Goal: Information Seeking & Learning: Find specific fact

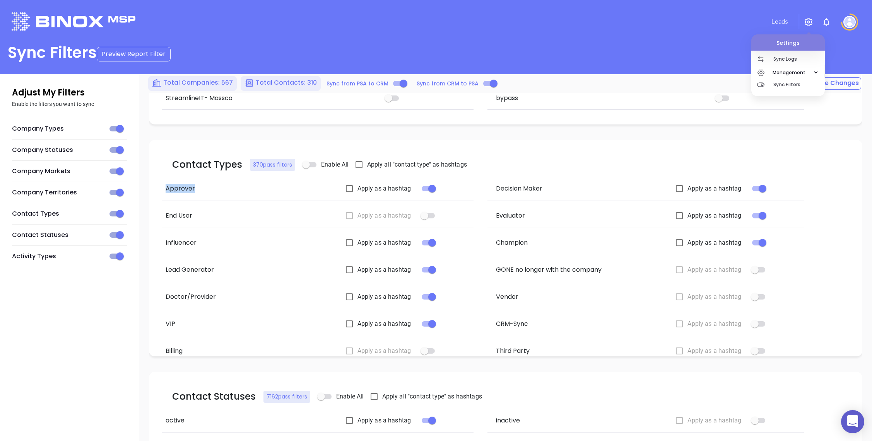
scroll to position [671, 0]
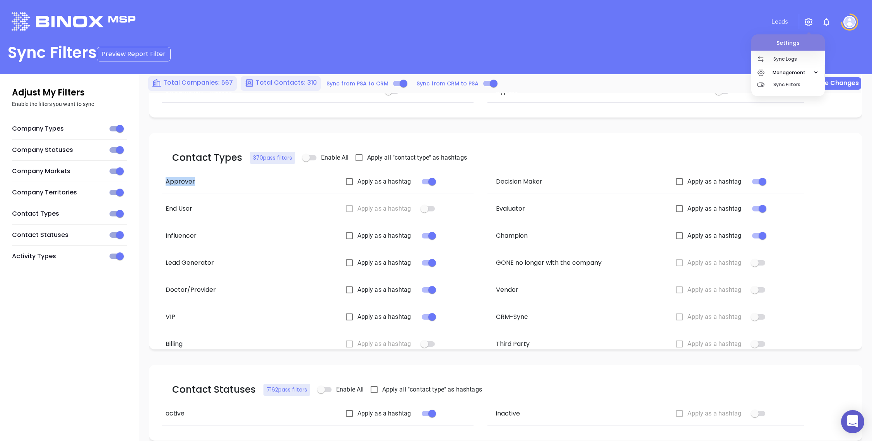
click at [841, 80] on button "Save Changes" at bounding box center [832, 83] width 58 height 12
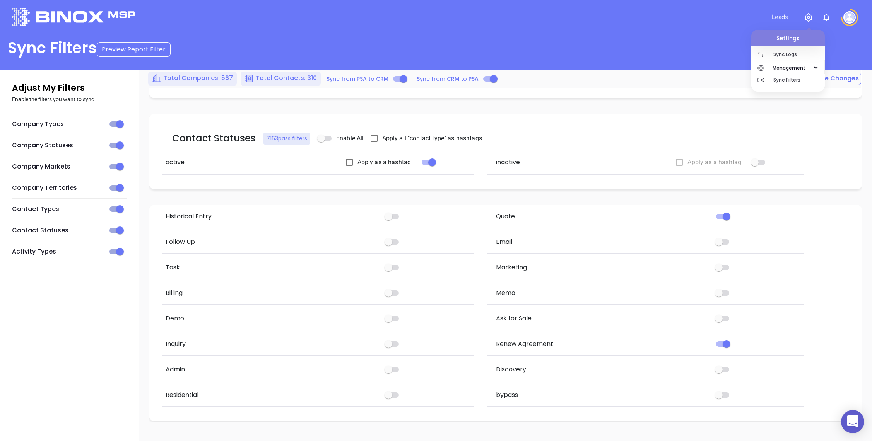
scroll to position [0, 0]
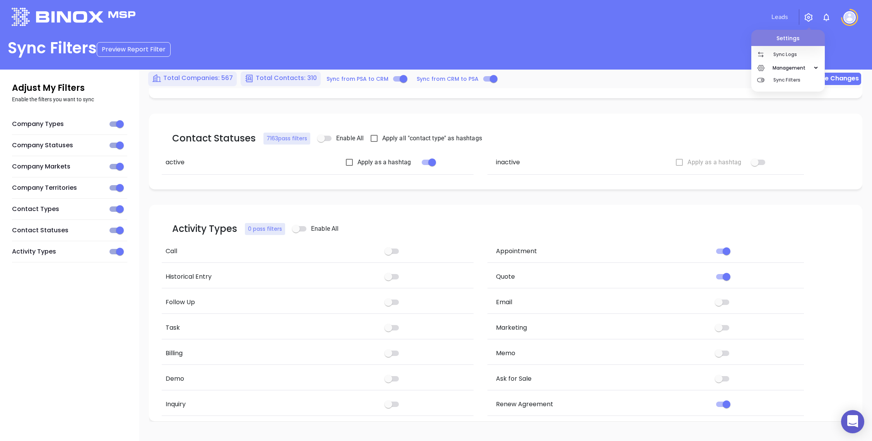
click at [846, 82] on button "Save Changes" at bounding box center [832, 79] width 58 height 12
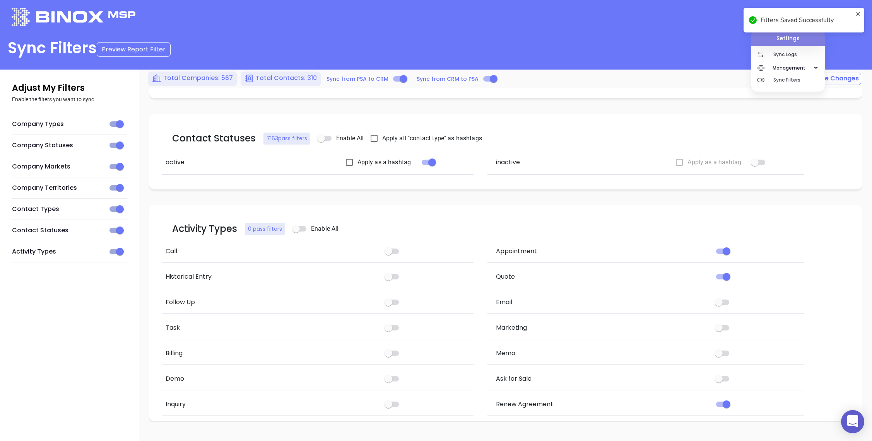
scroll to position [918, 0]
click at [294, 77] on span "Total Contacts: 310" at bounding box center [286, 77] width 61 height 9
click at [803, 55] on p "Sync Logs" at bounding box center [798, 54] width 51 height 12
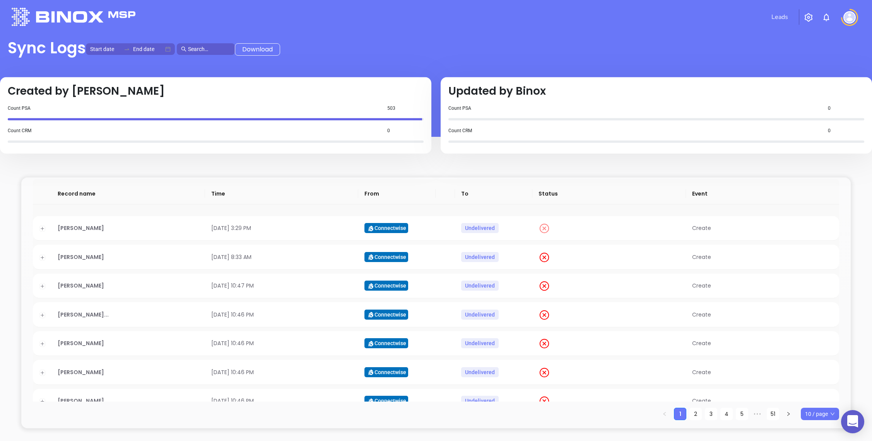
click at [540, 228] on icon at bounding box center [544, 228] width 9 height 9
click at [540, 228] on icon at bounding box center [544, 229] width 12 height 12
click at [542, 228] on icon at bounding box center [544, 229] width 12 height 12
click at [538, 229] on icon at bounding box center [544, 229] width 12 height 12
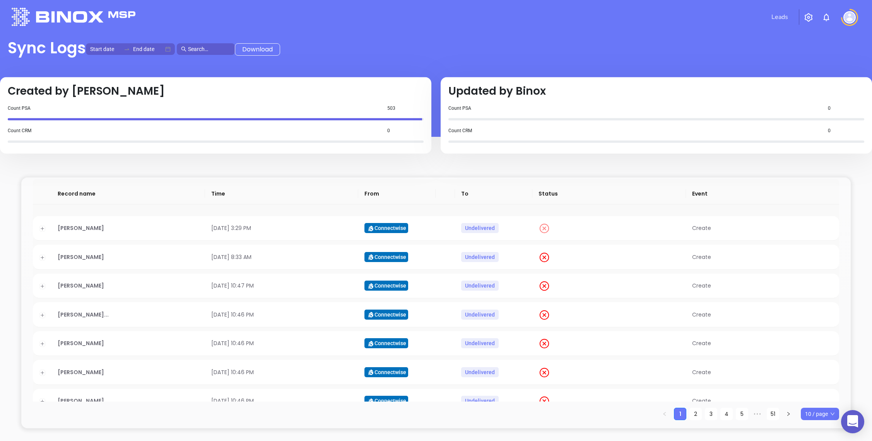
click at [541, 231] on icon at bounding box center [544, 228] width 9 height 9
click at [494, 227] on span "Undelivered" at bounding box center [480, 228] width 38 height 10
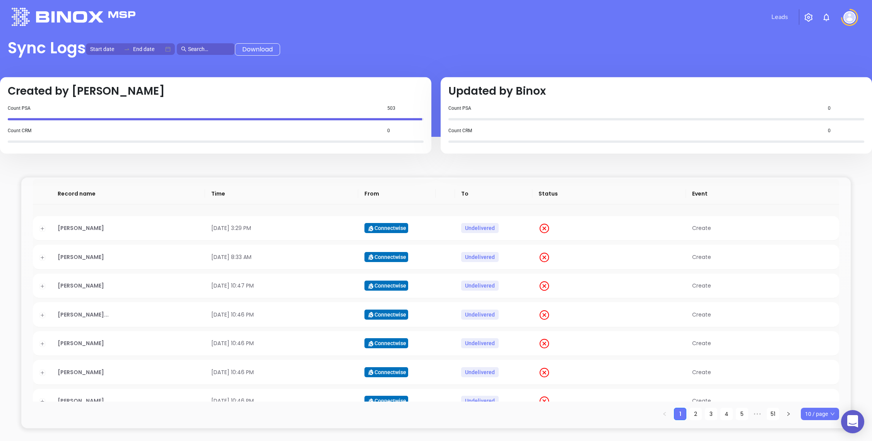
click at [494, 227] on span "Undelivered" at bounding box center [480, 228] width 38 height 10
click at [42, 229] on button "Expand row" at bounding box center [42, 229] width 6 height 6
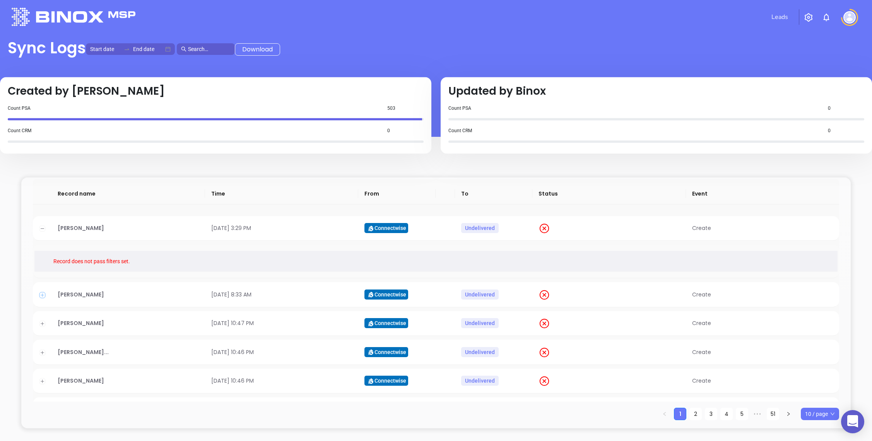
click at [42, 297] on button "Expand row" at bounding box center [42, 295] width 6 height 6
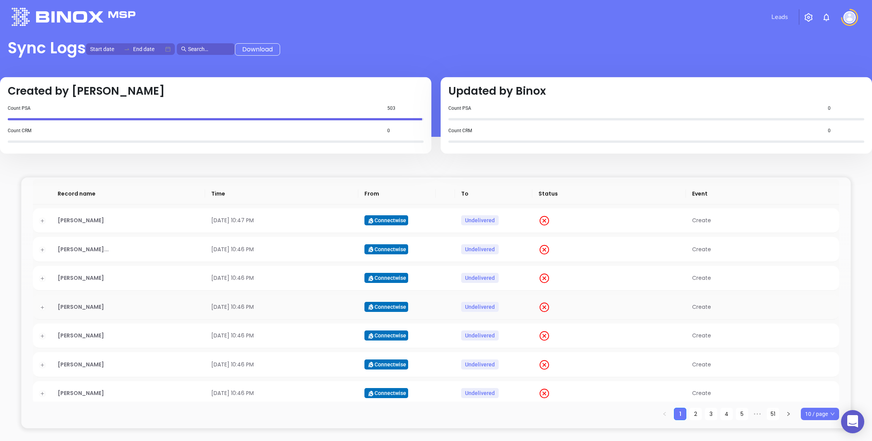
scroll to position [179, 0]
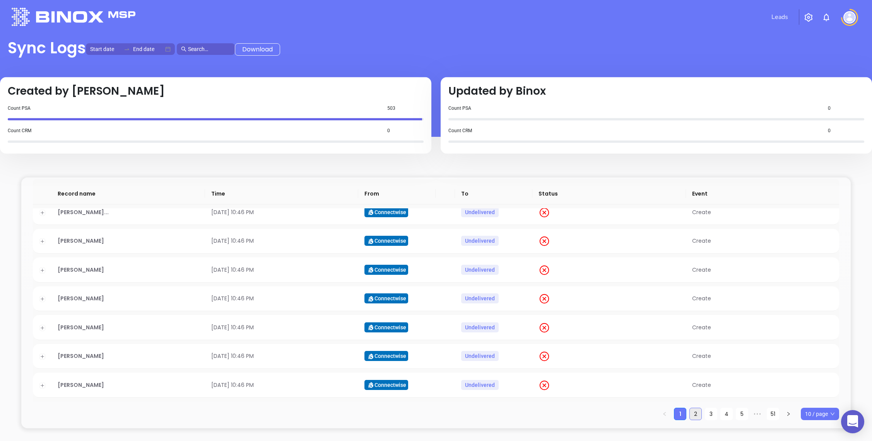
click at [696, 416] on link "2" at bounding box center [696, 414] width 12 height 12
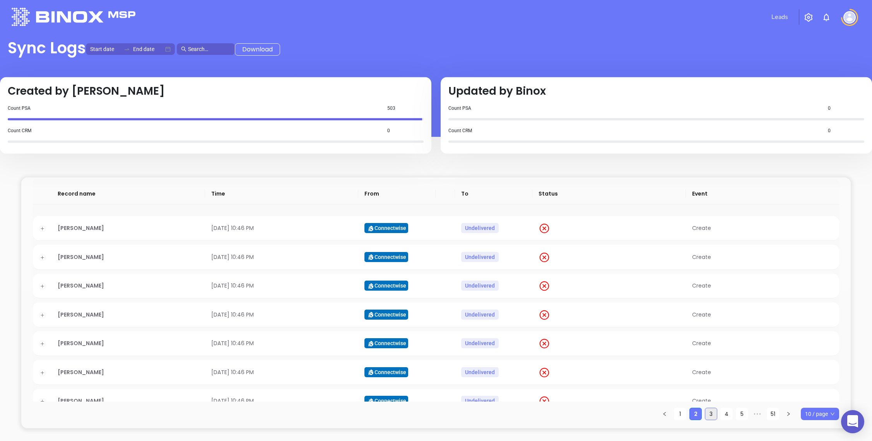
click at [711, 413] on link "3" at bounding box center [711, 414] width 12 height 12
click at [724, 414] on link "4" at bounding box center [727, 414] width 12 height 12
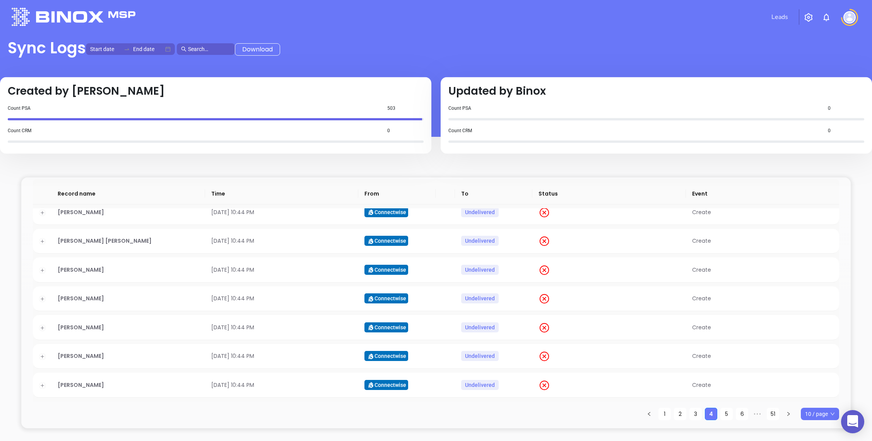
click at [735, 414] on ul "1 2 3 4 5 6 ••• 51 10 / page" at bounding box center [436, 414] width 806 height 12
click at [733, 414] on ul "1 2 3 4 5 6 ••• 51 10 / page" at bounding box center [436, 414] width 806 height 12
click at [728, 414] on link "5" at bounding box center [727, 414] width 12 height 12
drag, startPoint x: 724, startPoint y: 413, endPoint x: 717, endPoint y: 407, distance: 8.8
click at [724, 413] on link "6" at bounding box center [727, 414] width 12 height 12
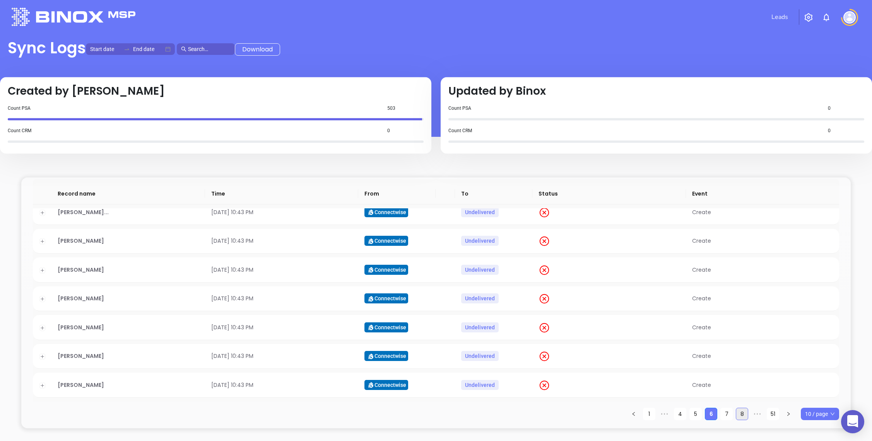
click at [723, 414] on link "7" at bounding box center [727, 414] width 12 height 12
click at [819, 413] on span "10 / page" at bounding box center [820, 414] width 30 height 12
click at [820, 400] on div "100 / page" at bounding box center [820, 399] width 26 height 9
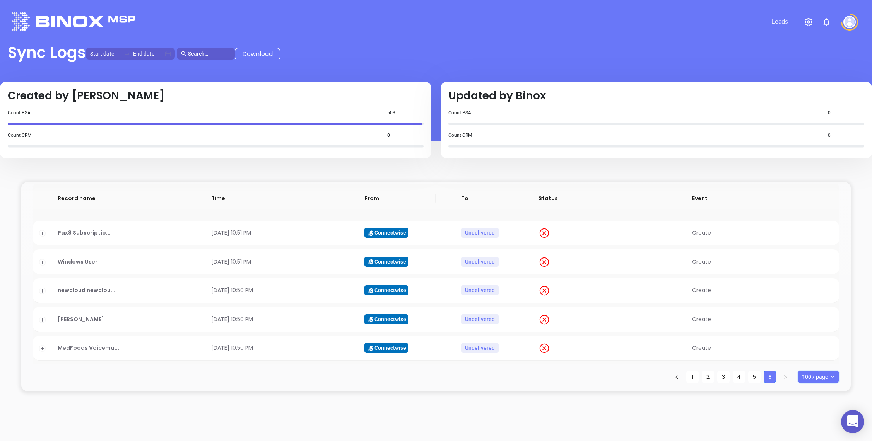
scroll to position [72, 0]
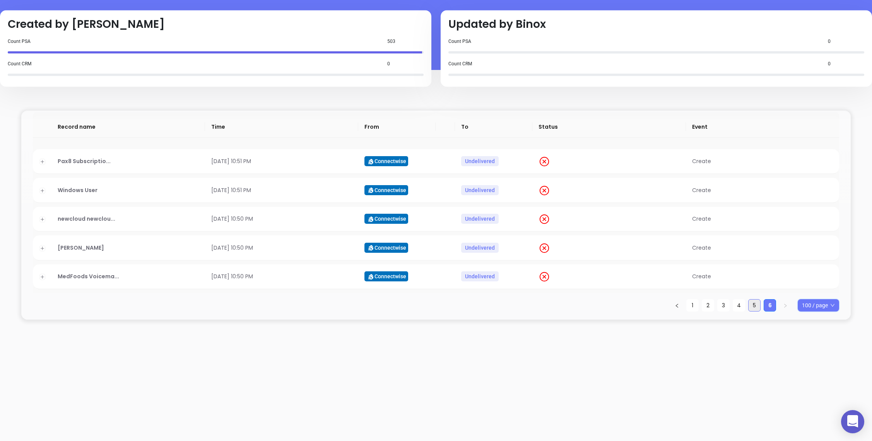
click at [756, 305] on link "5" at bounding box center [755, 306] width 12 height 12
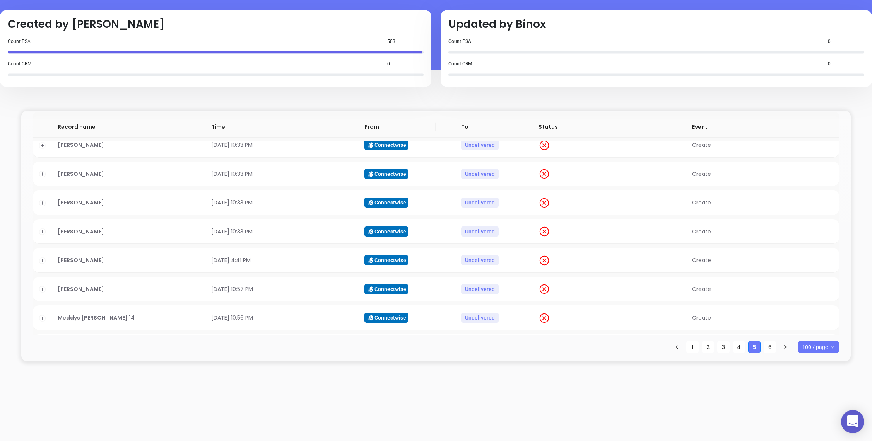
scroll to position [2188, 0]
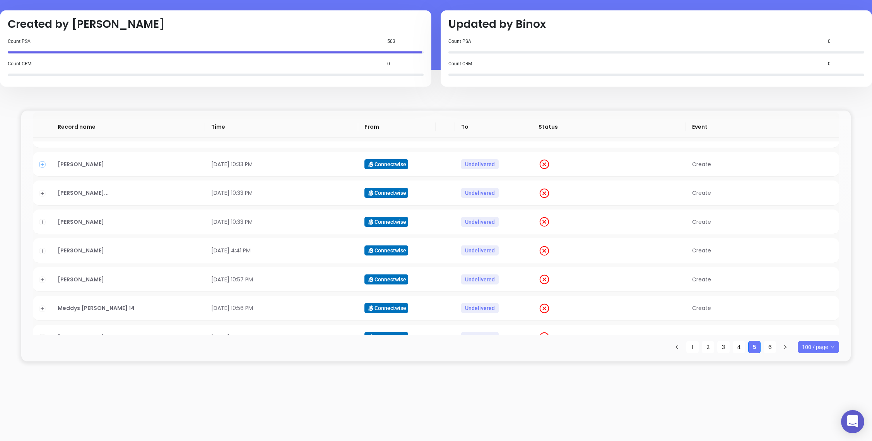
click at [41, 168] on button "Expand row" at bounding box center [42, 165] width 6 height 6
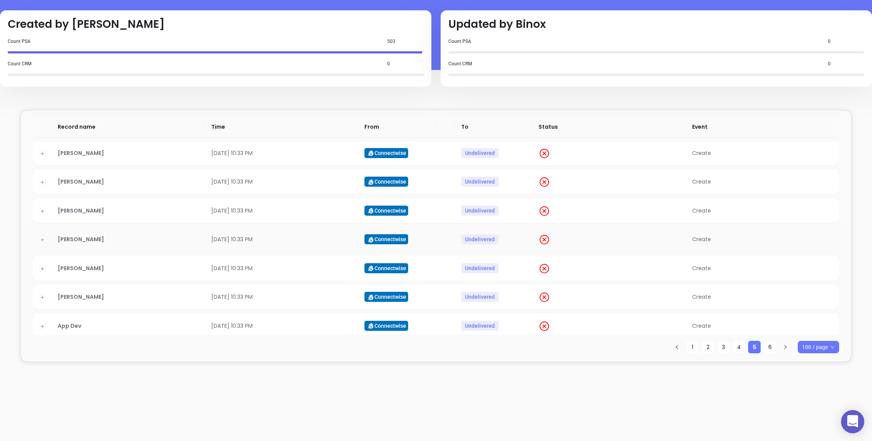
scroll to position [1766, 0]
click at [41, 215] on button "Expand row" at bounding box center [42, 212] width 6 height 6
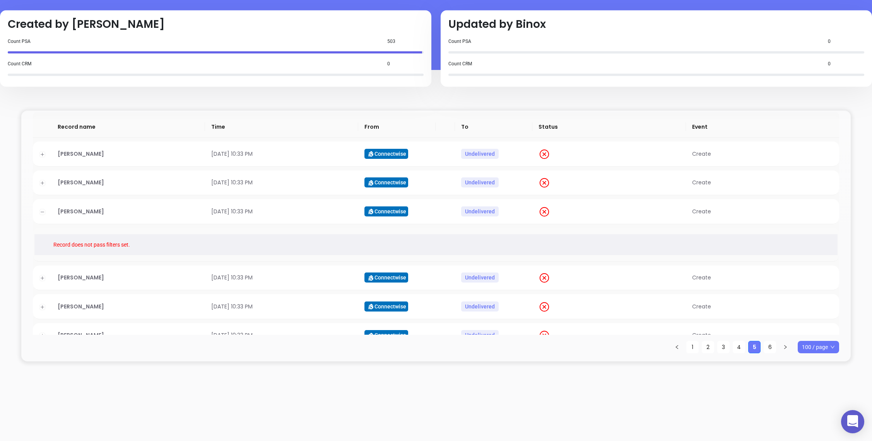
click at [113, 255] on li "Record does not pass filters set." at bounding box center [438, 244] width 789 height 21
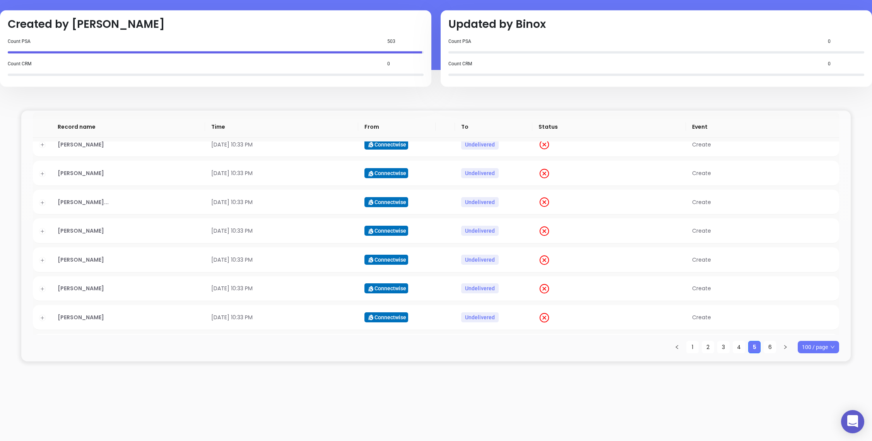
scroll to position [650, 0]
click at [46, 239] on td at bounding box center [42, 231] width 19 height 25
click at [45, 236] on button "Expand row" at bounding box center [42, 232] width 6 height 6
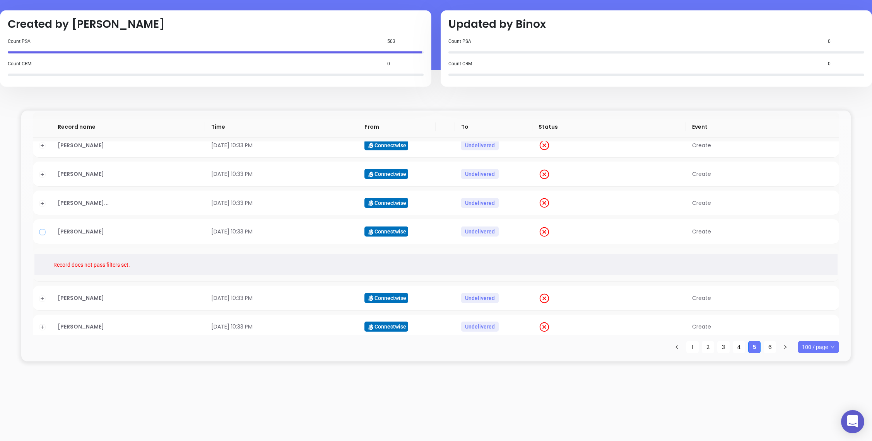
scroll to position [0, 0]
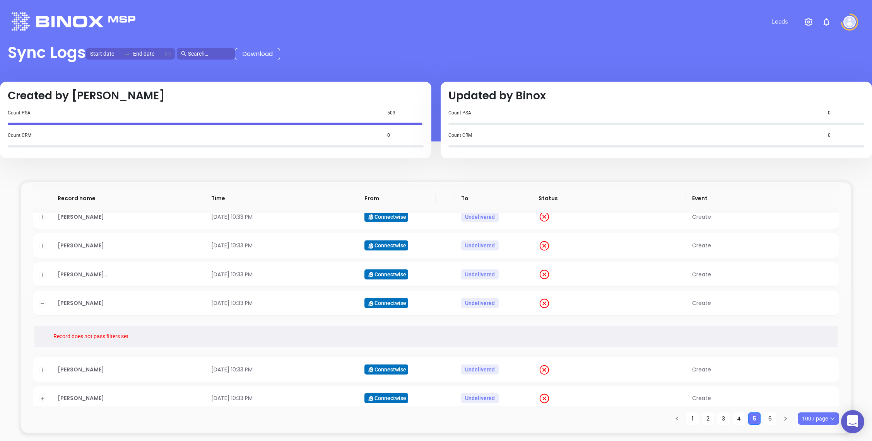
click at [808, 23] on img "button" at bounding box center [808, 21] width 9 height 9
click at [787, 69] on span "Management" at bounding box center [789, 72] width 41 height 15
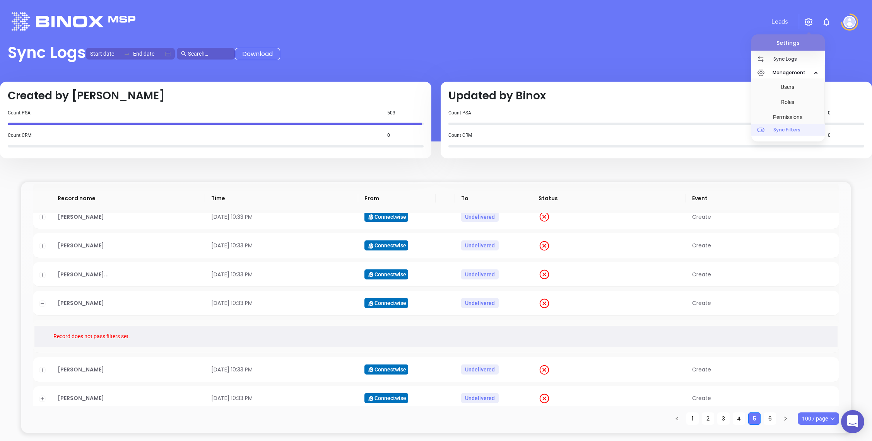
click at [791, 130] on p "Sync Filters" at bounding box center [798, 130] width 51 height 12
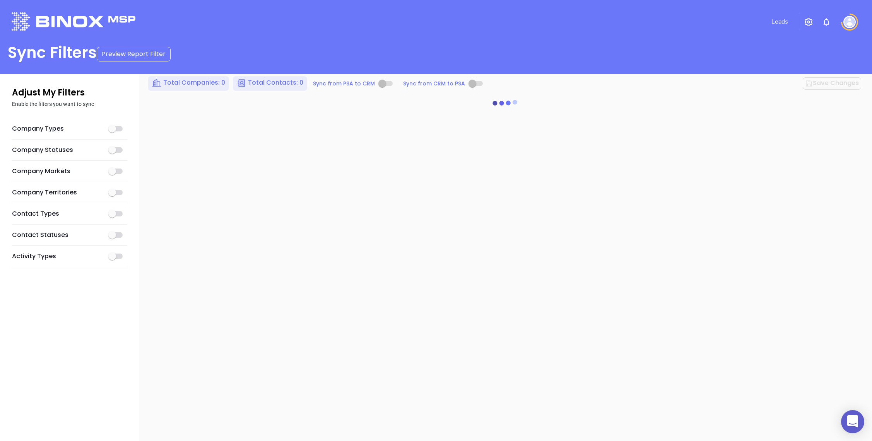
checkbox input "true"
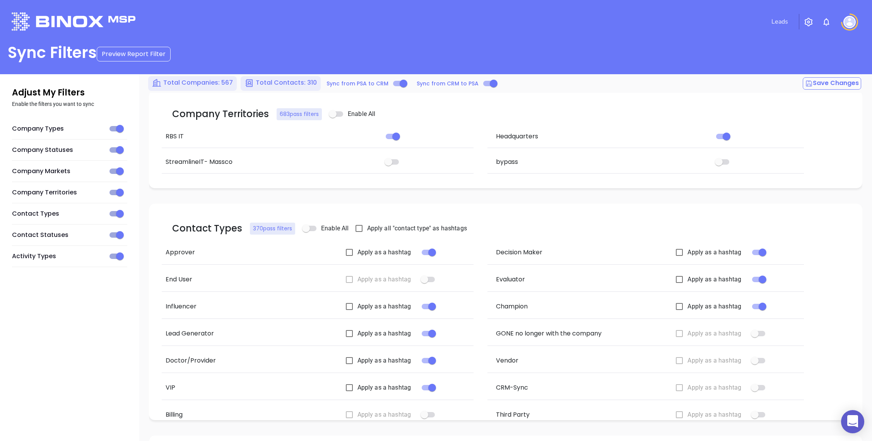
scroll to position [598, 0]
click at [422, 282] on input "primary checkbox" at bounding box center [424, 281] width 44 height 15
checkbox input "true"
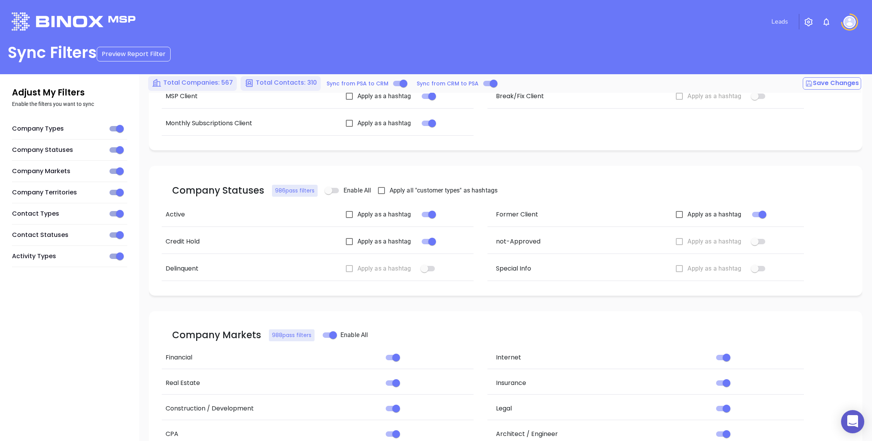
scroll to position [0, 0]
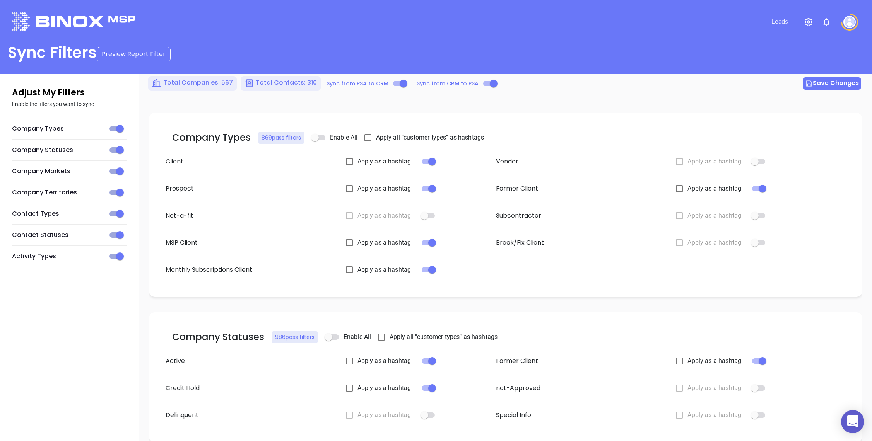
click at [820, 84] on button "Save Changes" at bounding box center [832, 83] width 58 height 12
click at [835, 81] on button "Save Changes" at bounding box center [832, 83] width 58 height 12
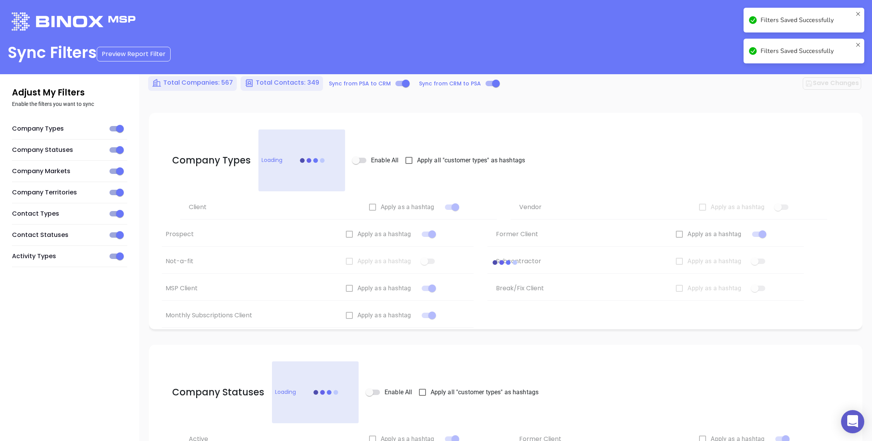
click at [860, 15] on icon at bounding box center [858, 20] width 6 height 19
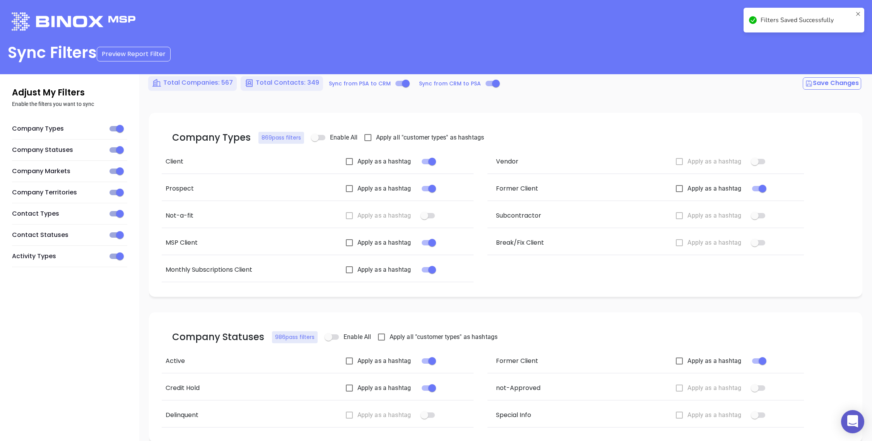
click at [859, 12] on icon at bounding box center [858, 20] width 6 height 19
click at [847, 22] on img at bounding box center [849, 22] width 12 height 12
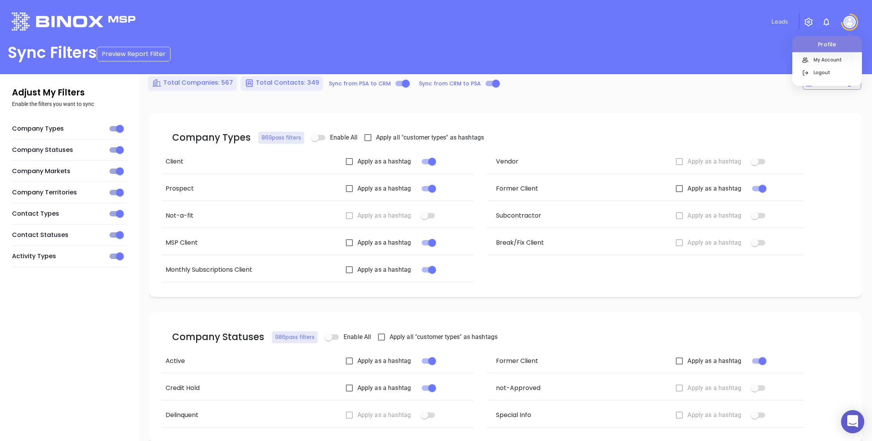
click at [808, 20] on img "button" at bounding box center [808, 21] width 9 height 9
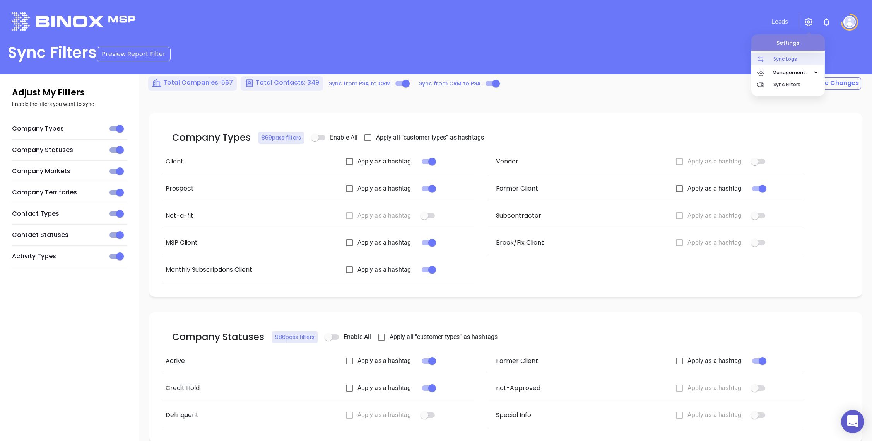
click at [803, 60] on p "Sync Logs" at bounding box center [798, 59] width 51 height 12
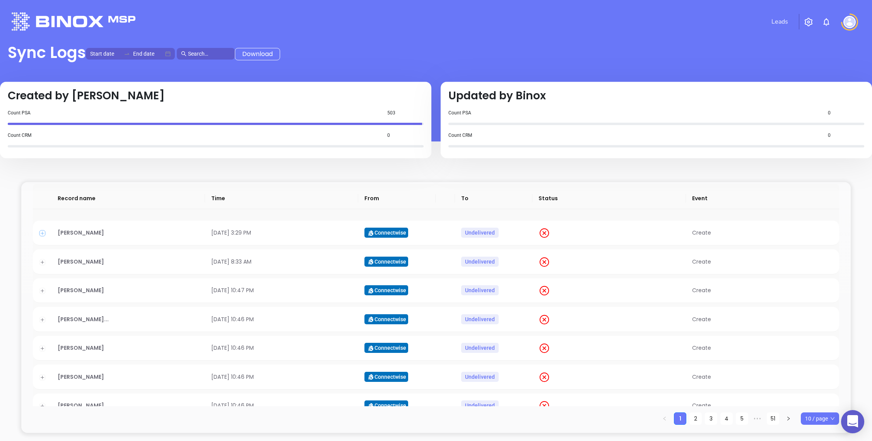
click at [44, 233] on button "Expand row" at bounding box center [42, 234] width 6 height 6
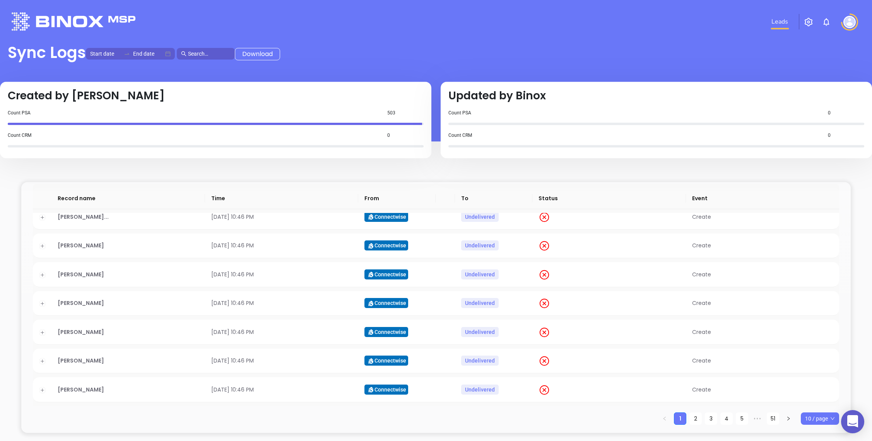
click at [778, 20] on link "Leads" at bounding box center [779, 21] width 23 height 15
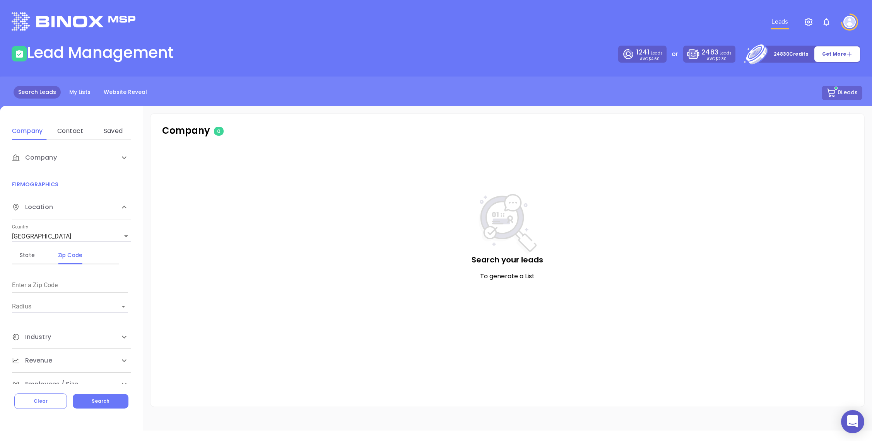
click at [62, 22] on img at bounding box center [74, 21] width 124 height 18
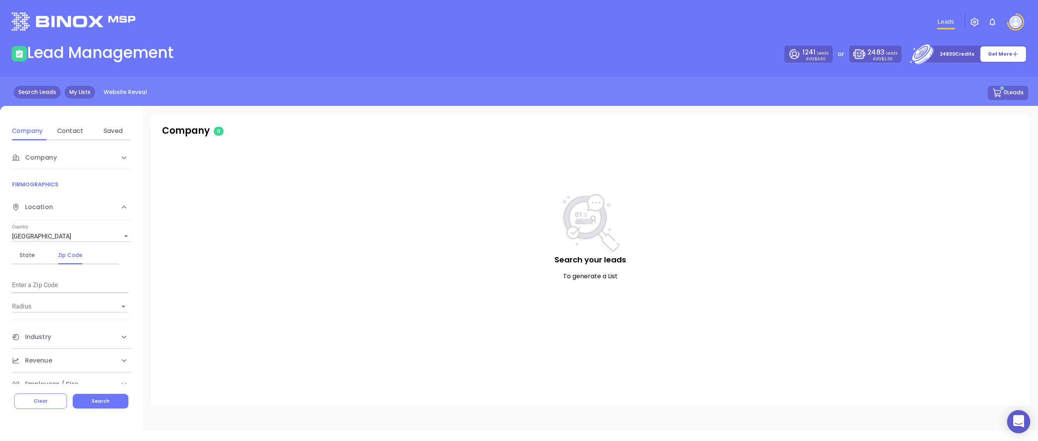
click at [76, 92] on link "My Lists" at bounding box center [80, 92] width 31 height 13
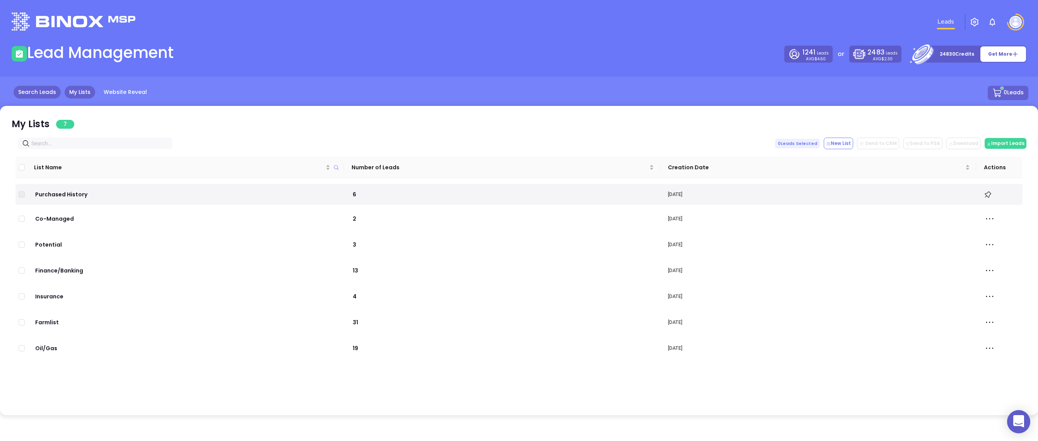
click at [28, 90] on link "Search Leads" at bounding box center [37, 92] width 47 height 13
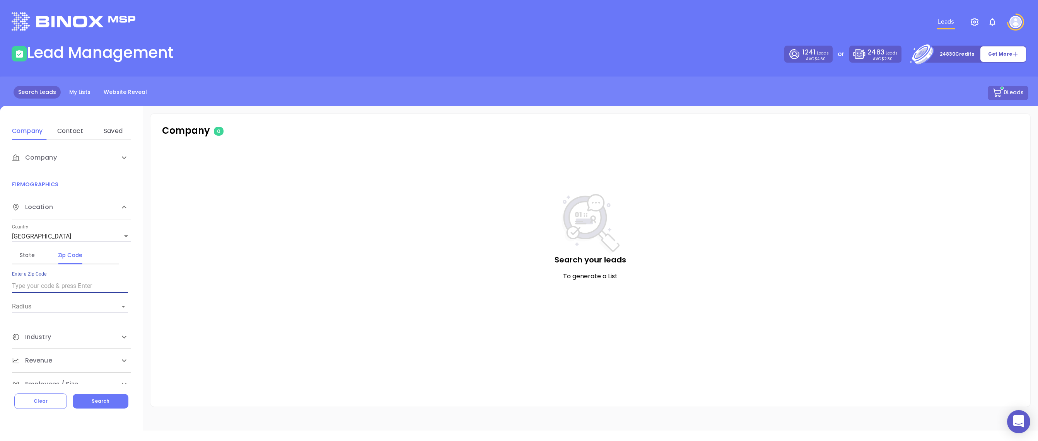
click at [61, 288] on input "text" at bounding box center [70, 286] width 116 height 12
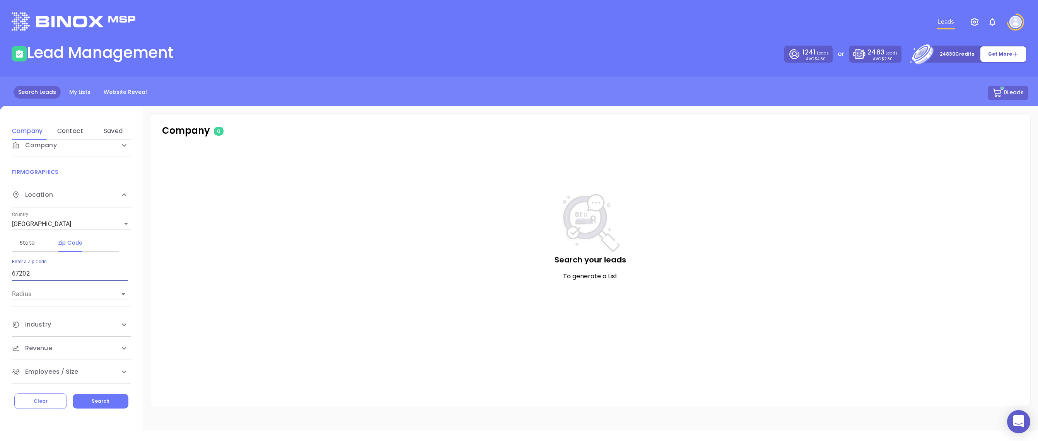
type input "67202"
click at [59, 318] on div "Industry" at bounding box center [71, 324] width 119 height 23
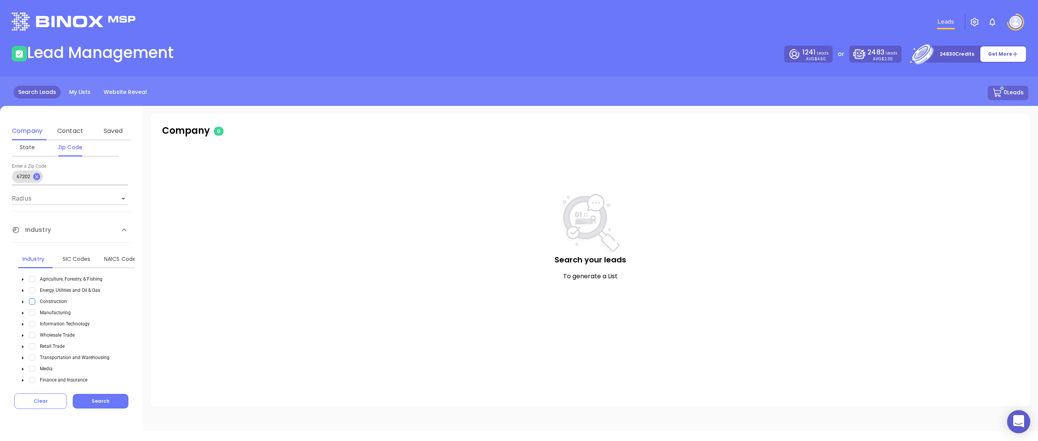
click at [32, 301] on span "Select Construction" at bounding box center [32, 302] width 6 height 6
click at [85, 403] on button "Search" at bounding box center [101, 401] width 56 height 15
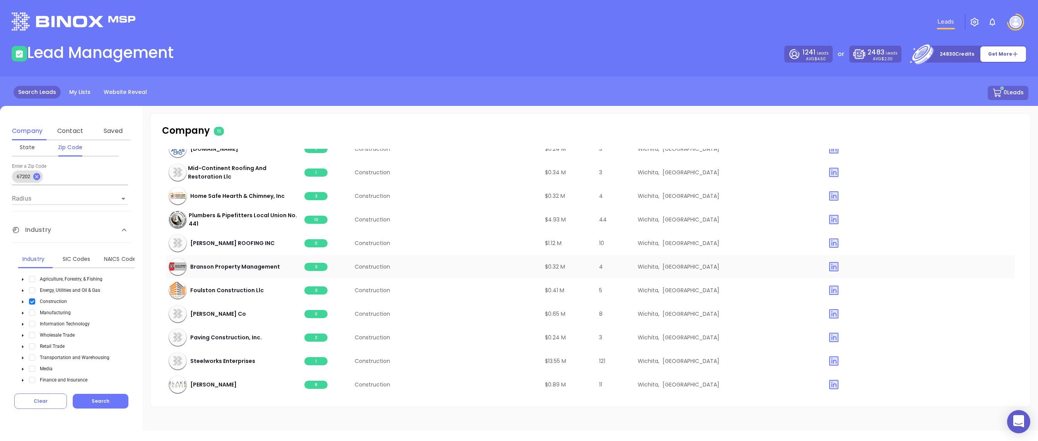
scroll to position [0, 0]
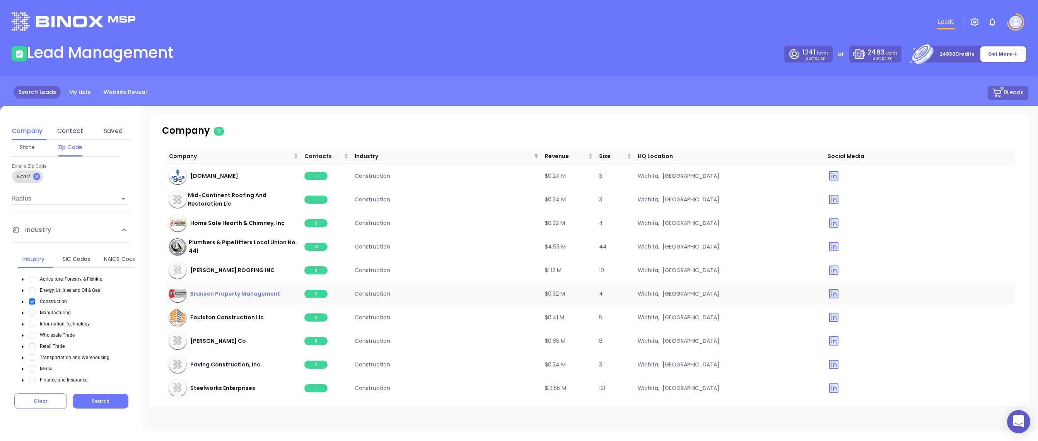
click at [203, 293] on span "Branson Property Management" at bounding box center [235, 294] width 90 height 9
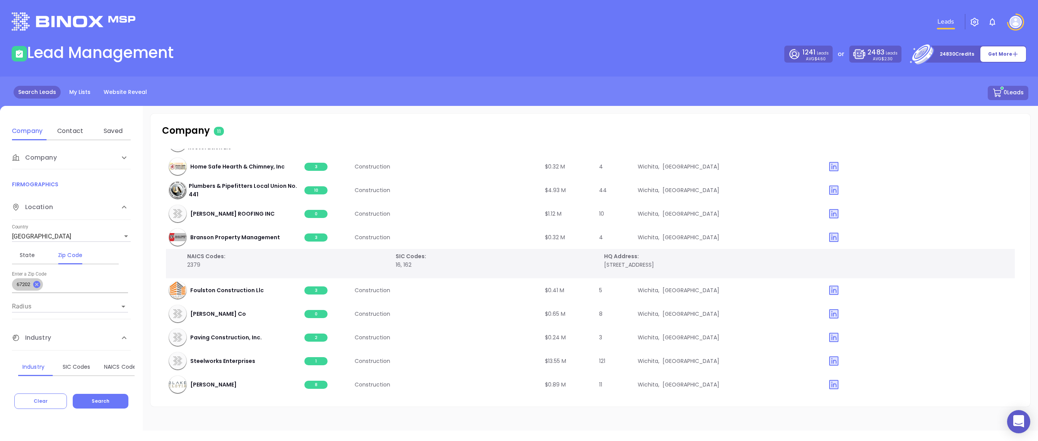
click at [38, 286] on icon at bounding box center [36, 284] width 7 height 7
click at [38, 286] on input "text" at bounding box center [70, 286] width 116 height 12
type input "67223"
click at [97, 405] on button "Search" at bounding box center [101, 401] width 56 height 15
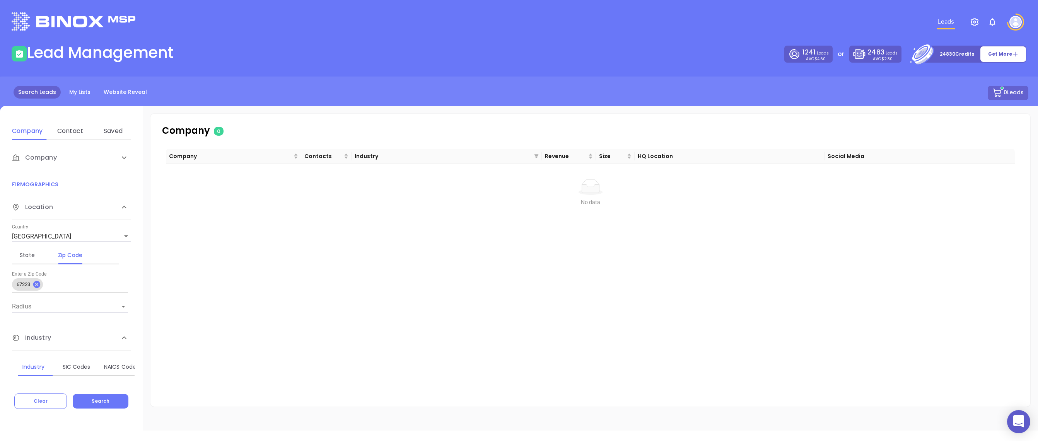
click at [68, 287] on input "text" at bounding box center [87, 286] width 82 height 12
click at [40, 286] on icon at bounding box center [36, 284] width 7 height 7
click at [38, 286] on input "text" at bounding box center [70, 286] width 116 height 12
type input "67220"
click at [91, 395] on button "Search" at bounding box center [101, 401] width 56 height 15
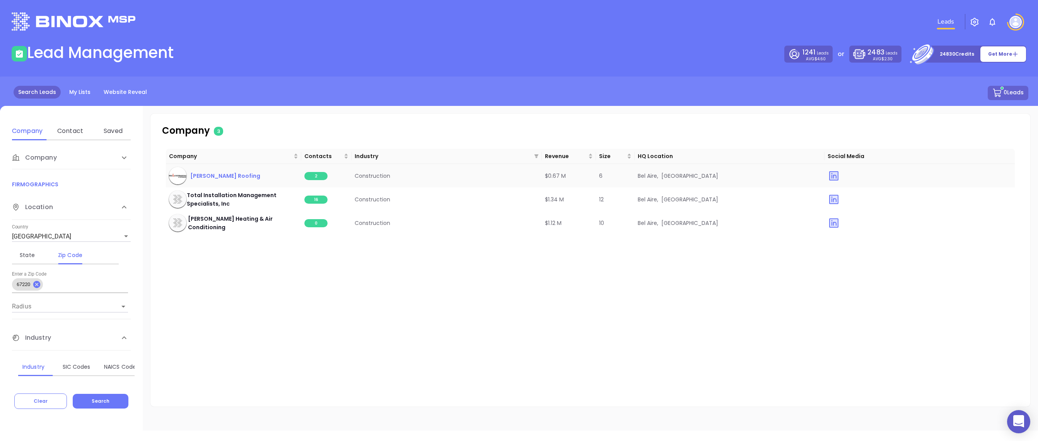
click at [207, 176] on span "[PERSON_NAME] Roofing" at bounding box center [225, 176] width 70 height 9
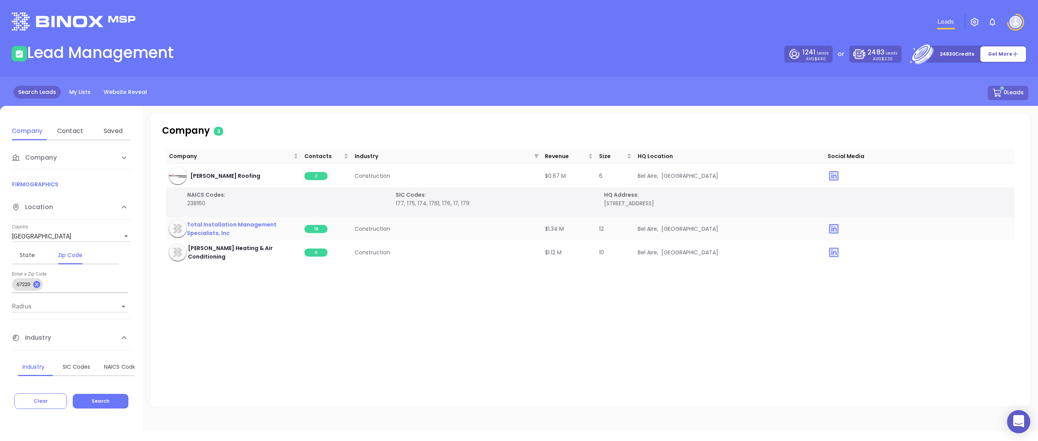
click at [234, 224] on span "Total Installation Management Specialists, Inc" at bounding box center [242, 228] width 111 height 17
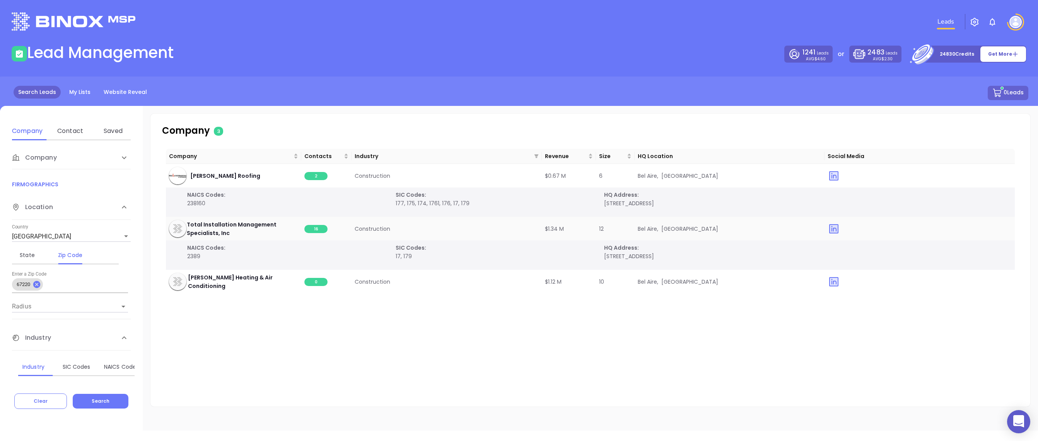
click at [319, 230] on span "16" at bounding box center [315, 229] width 23 height 8
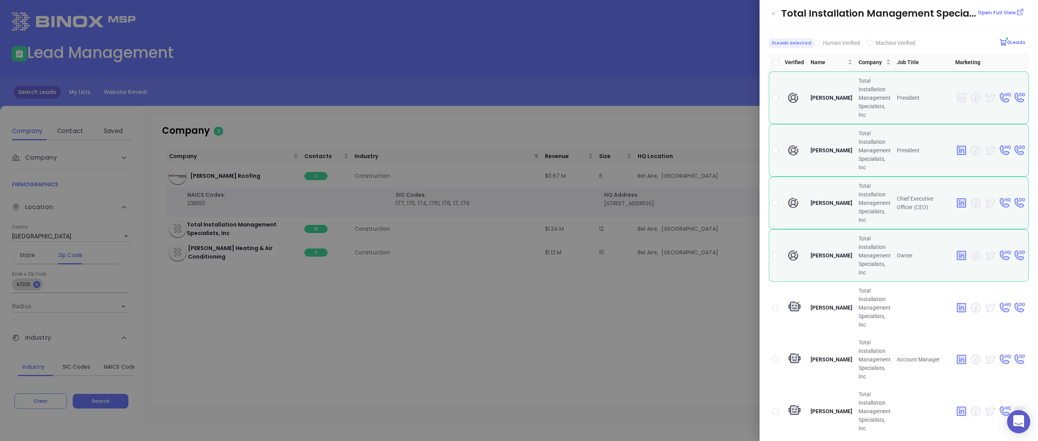
click at [872, 10] on p "Open Full View" at bounding box center [997, 13] width 38 height 8
click at [625, 97] on div at bounding box center [519, 220] width 1038 height 441
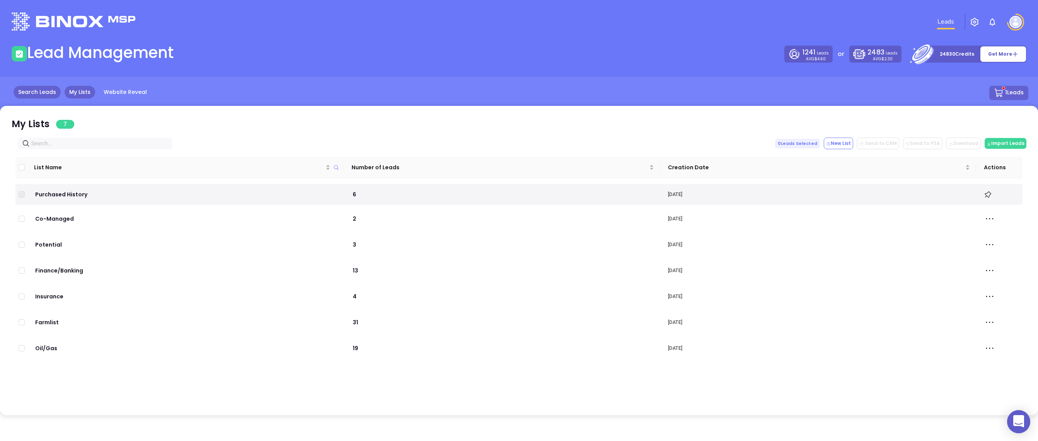
click at [43, 97] on link "Search Leads" at bounding box center [37, 92] width 47 height 13
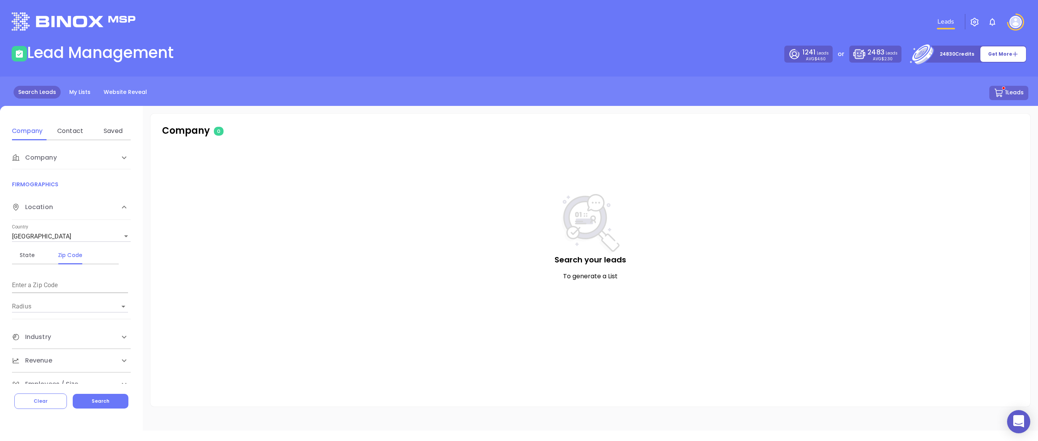
click at [78, 288] on input "text" at bounding box center [70, 286] width 116 height 12
type input "67220"
click at [109, 405] on button "Search" at bounding box center [101, 401] width 56 height 15
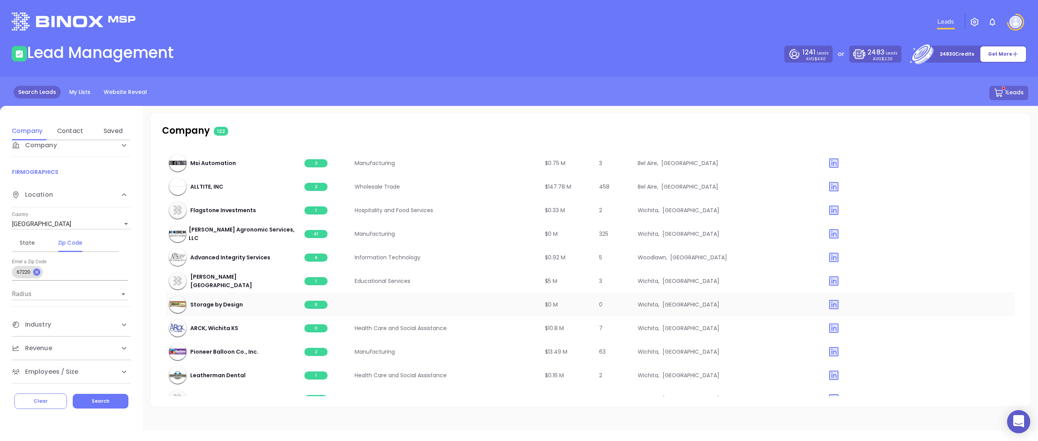
scroll to position [2127, 0]
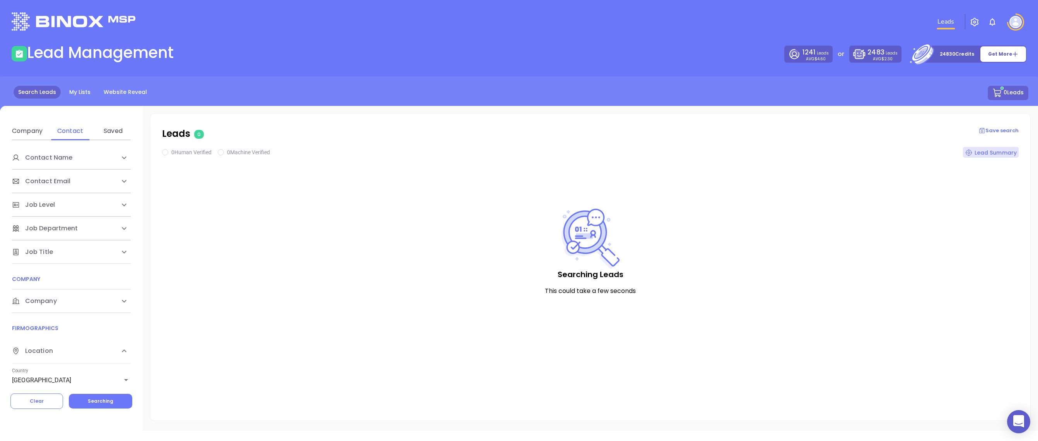
checkbox input "true"
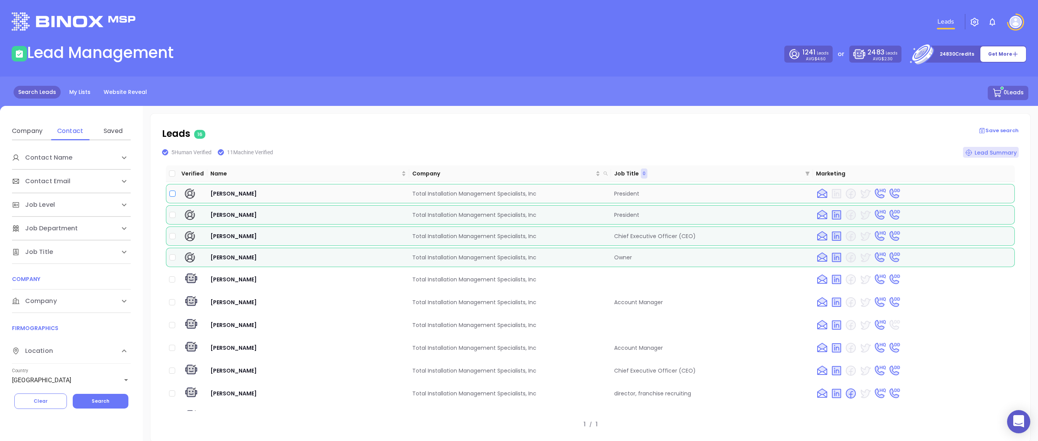
click at [173, 194] on input "checkbox" at bounding box center [172, 194] width 6 height 6
checkbox input "true"
drag, startPoint x: 173, startPoint y: 209, endPoint x: 172, endPoint y: 213, distance: 3.9
click at [173, 210] on td at bounding box center [172, 214] width 12 height 19
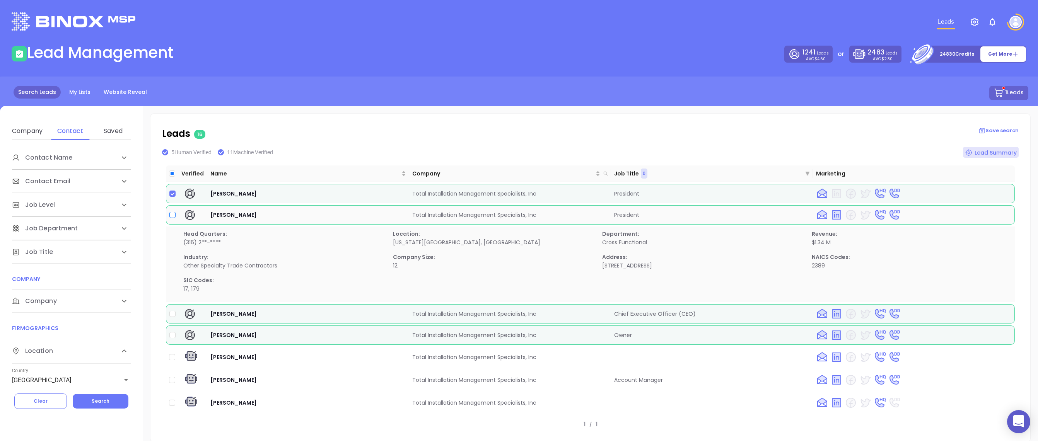
click at [172, 213] on input "checkbox" at bounding box center [172, 215] width 6 height 6
click at [172, 214] on input "checkbox" at bounding box center [172, 215] width 6 height 6
checkbox input "false"
click at [234, 193] on span "[PERSON_NAME]" at bounding box center [233, 194] width 46 height 8
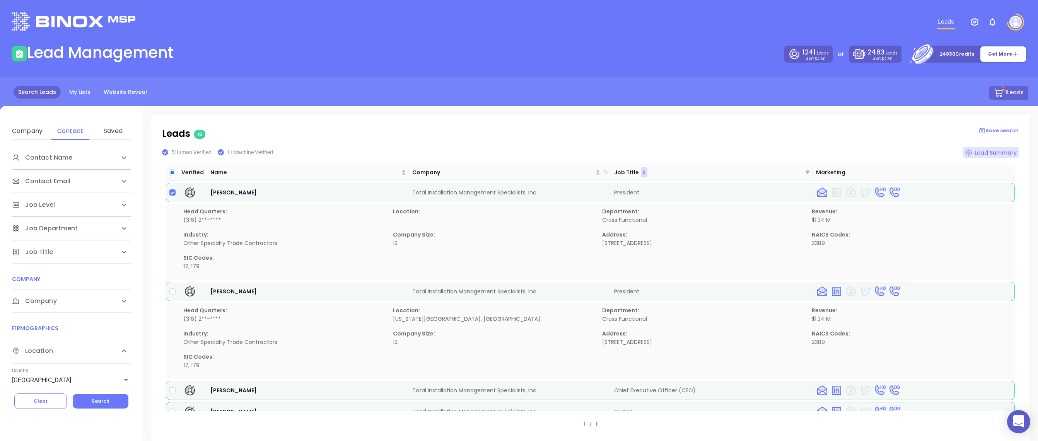
scroll to position [3, 0]
drag, startPoint x: 538, startPoint y: 191, endPoint x: 411, endPoint y: 195, distance: 127.3
click at [411, 195] on td "Total Installation Management Specialists, Inc" at bounding box center [510, 190] width 202 height 19
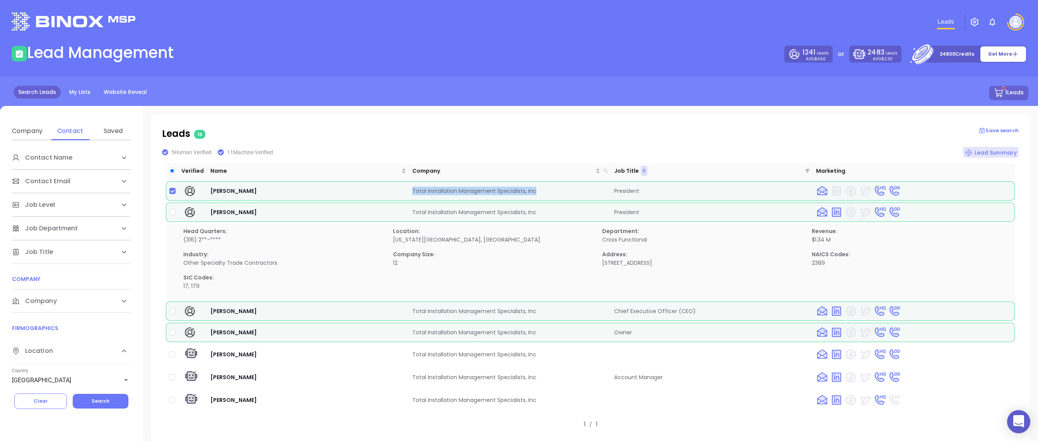
copy td "Total Installation Management Specialists, Inc"
